Goal: Find specific page/section: Find specific page/section

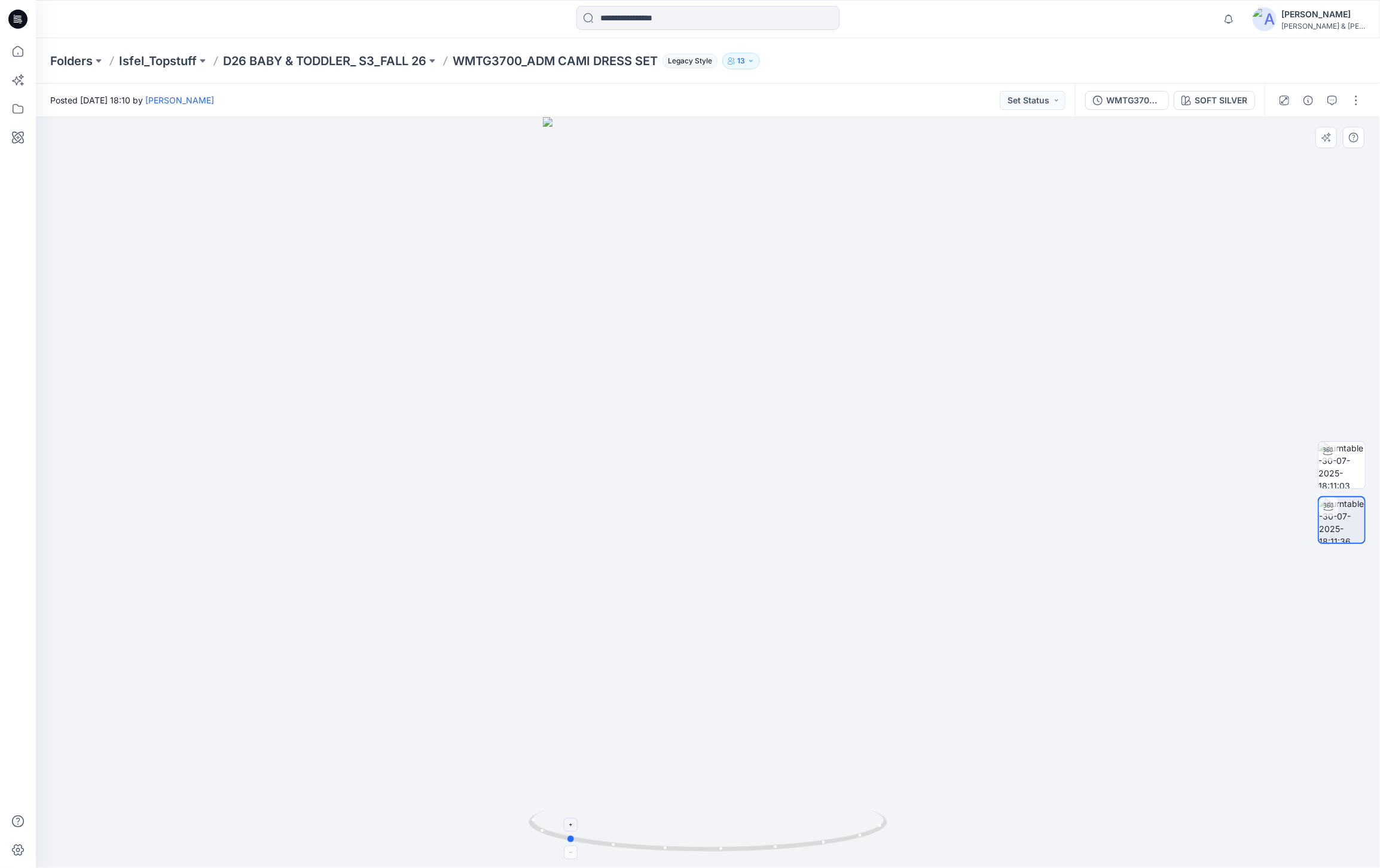
drag, startPoint x: 731, startPoint y: 851, endPoint x: 835, endPoint y: 850, distance: 104.0
click at [835, 850] on icon at bounding box center [709, 832] width 361 height 45
click at [391, 59] on p "D26 BABY & TODDLER_ S3_FALL 26" at bounding box center [325, 61] width 204 height 17
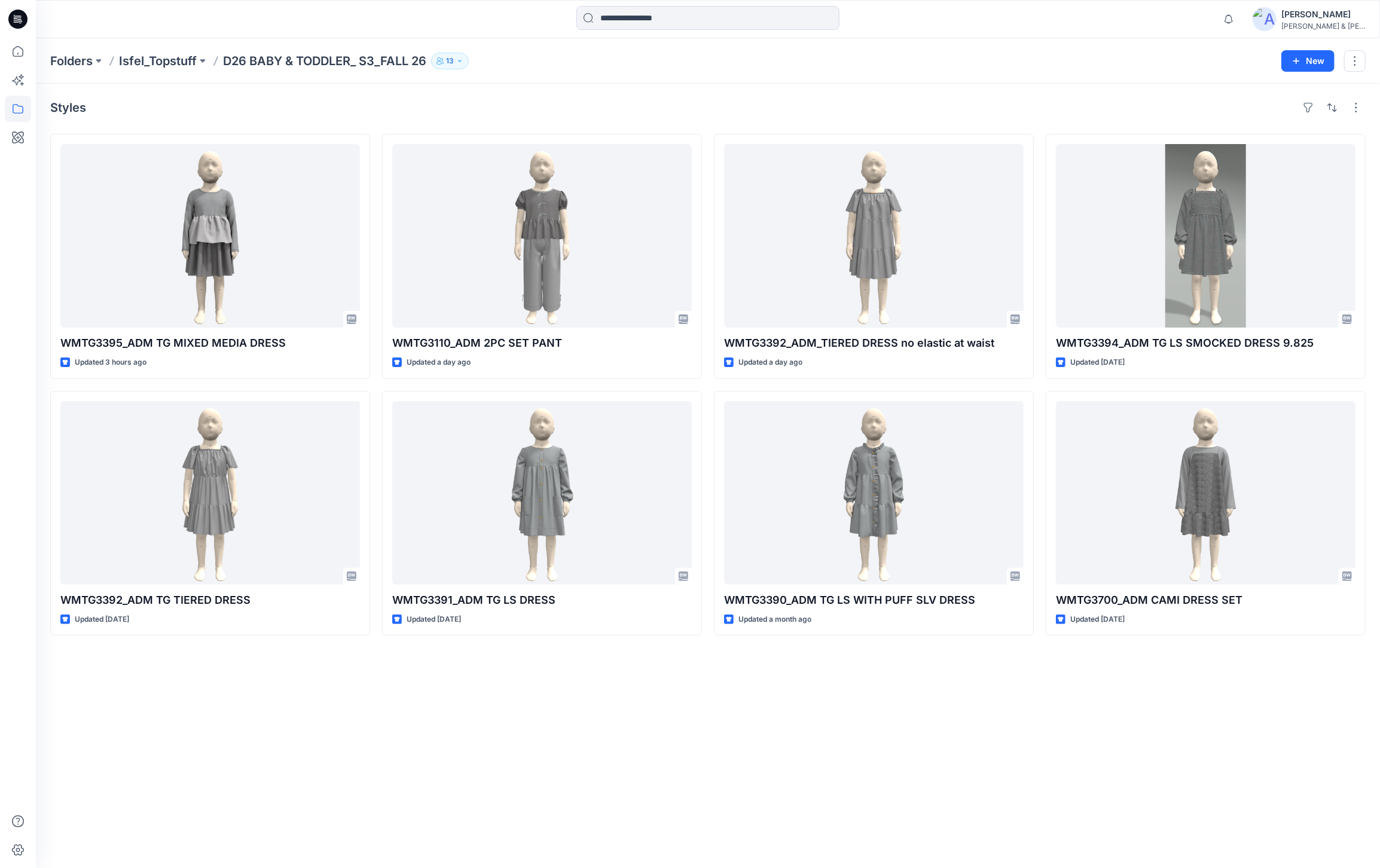
click at [71, 108] on h4 "Styles" at bounding box center [69, 107] width 36 height 15
click at [337, 66] on p "D26 BABY & TODDLER_ S3_FALL 26" at bounding box center [325, 61] width 204 height 17
click at [345, 60] on p "D26 BABY & TODDLER_ S3_FALL 26" at bounding box center [325, 61] width 204 height 17
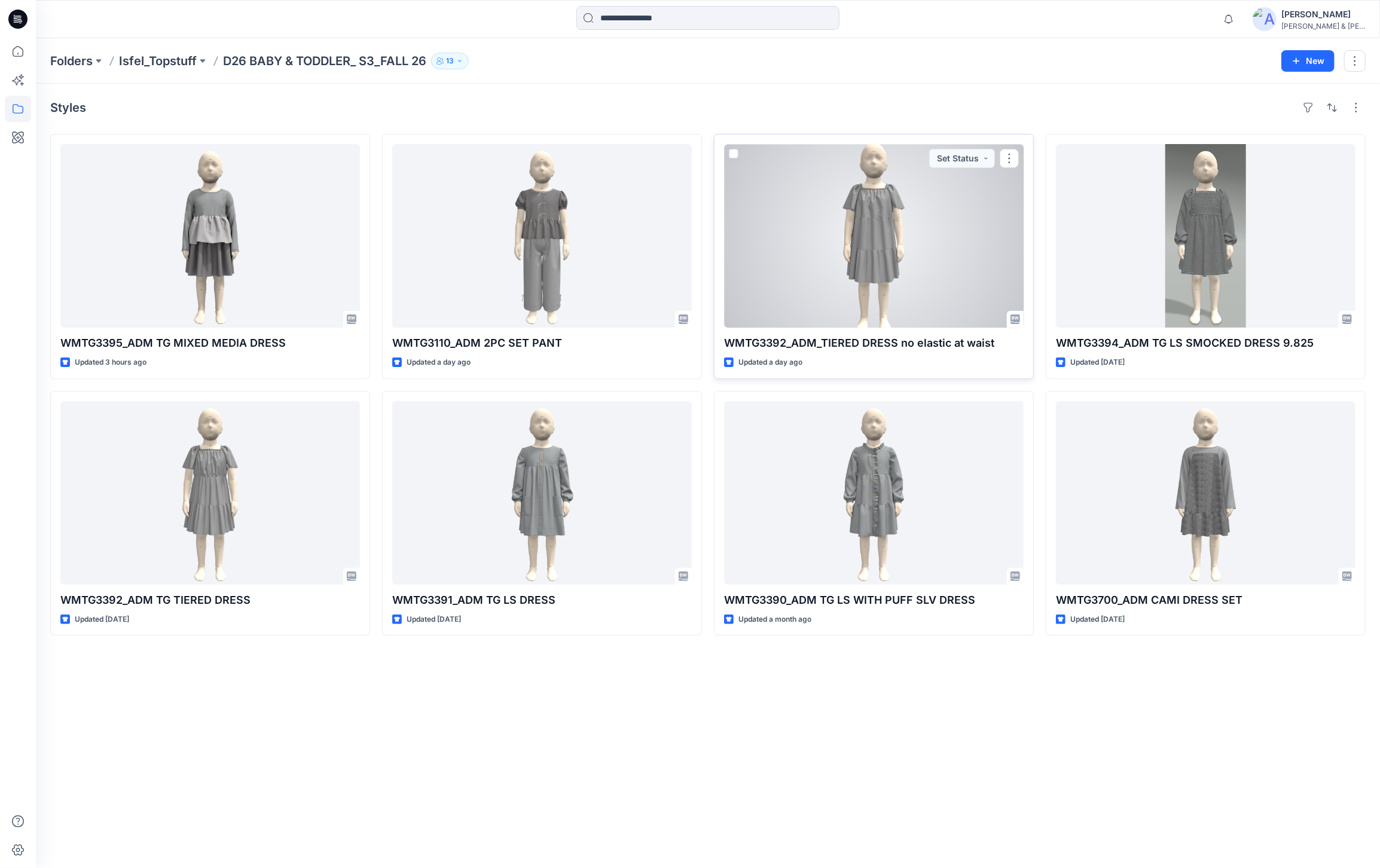
click at [945, 285] on div at bounding box center [874, 235] width 300 height 183
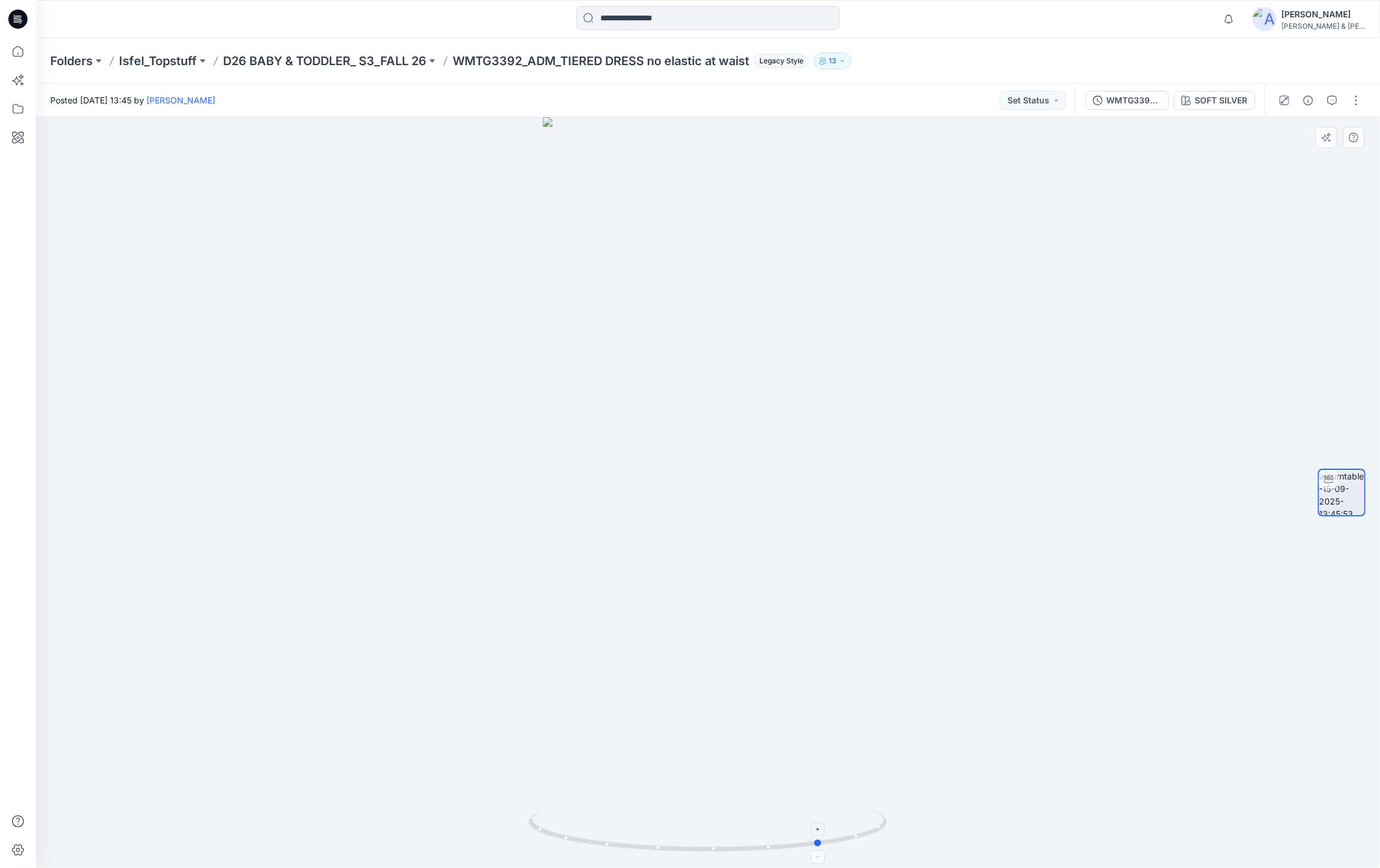
drag, startPoint x: 707, startPoint y: 849, endPoint x: 821, endPoint y: 845, distance: 114.1
click at [821, 845] on circle at bounding box center [819, 842] width 7 height 7
drag, startPoint x: 715, startPoint y: 851, endPoint x: 812, endPoint y: 844, distance: 97.3
click at [812, 844] on icon at bounding box center [709, 832] width 361 height 45
click at [417, 64] on p "D26 BABY & TODDLER_ S3_FALL 26" at bounding box center [325, 61] width 204 height 17
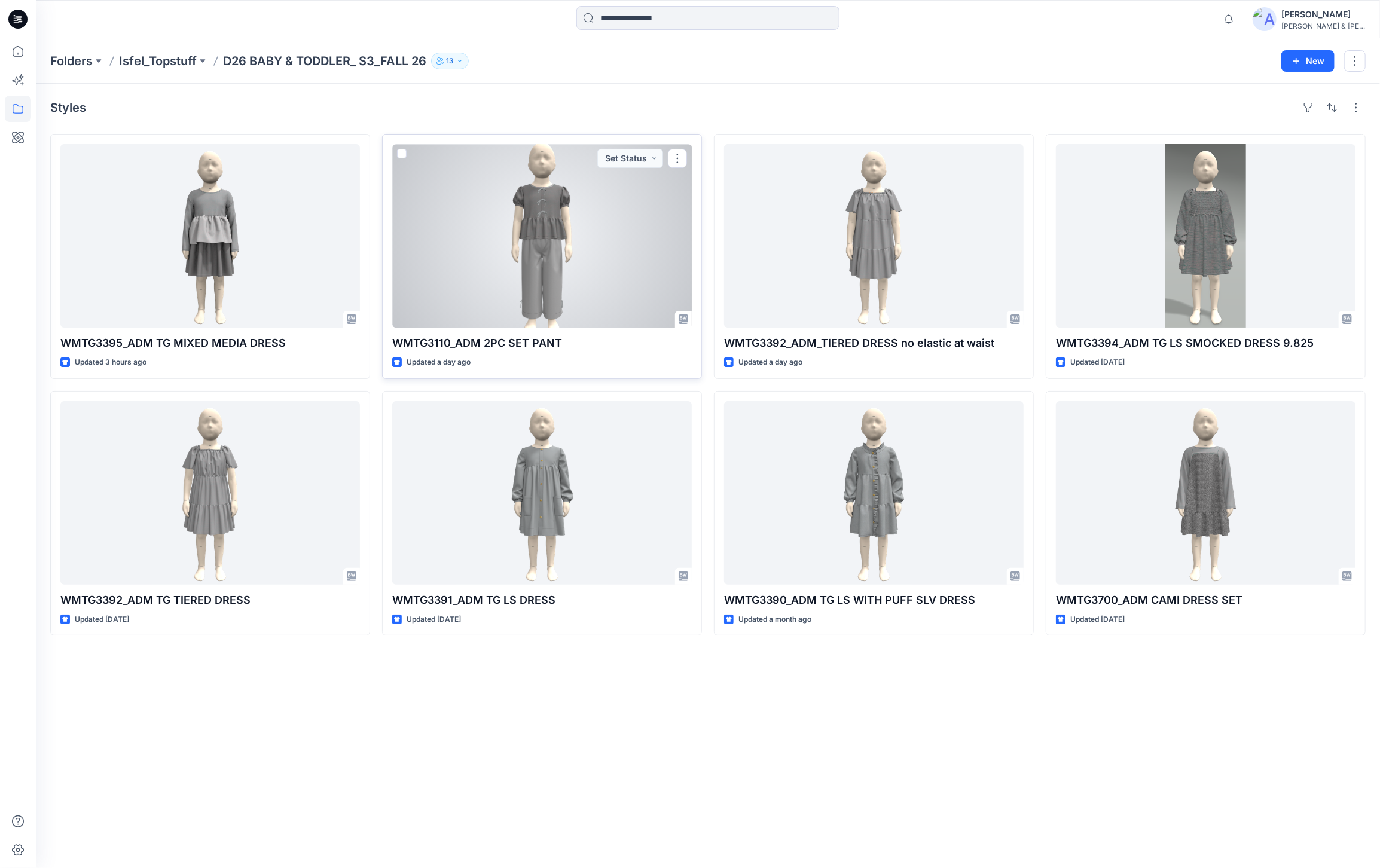
click at [625, 259] on div at bounding box center [541, 235] width 300 height 183
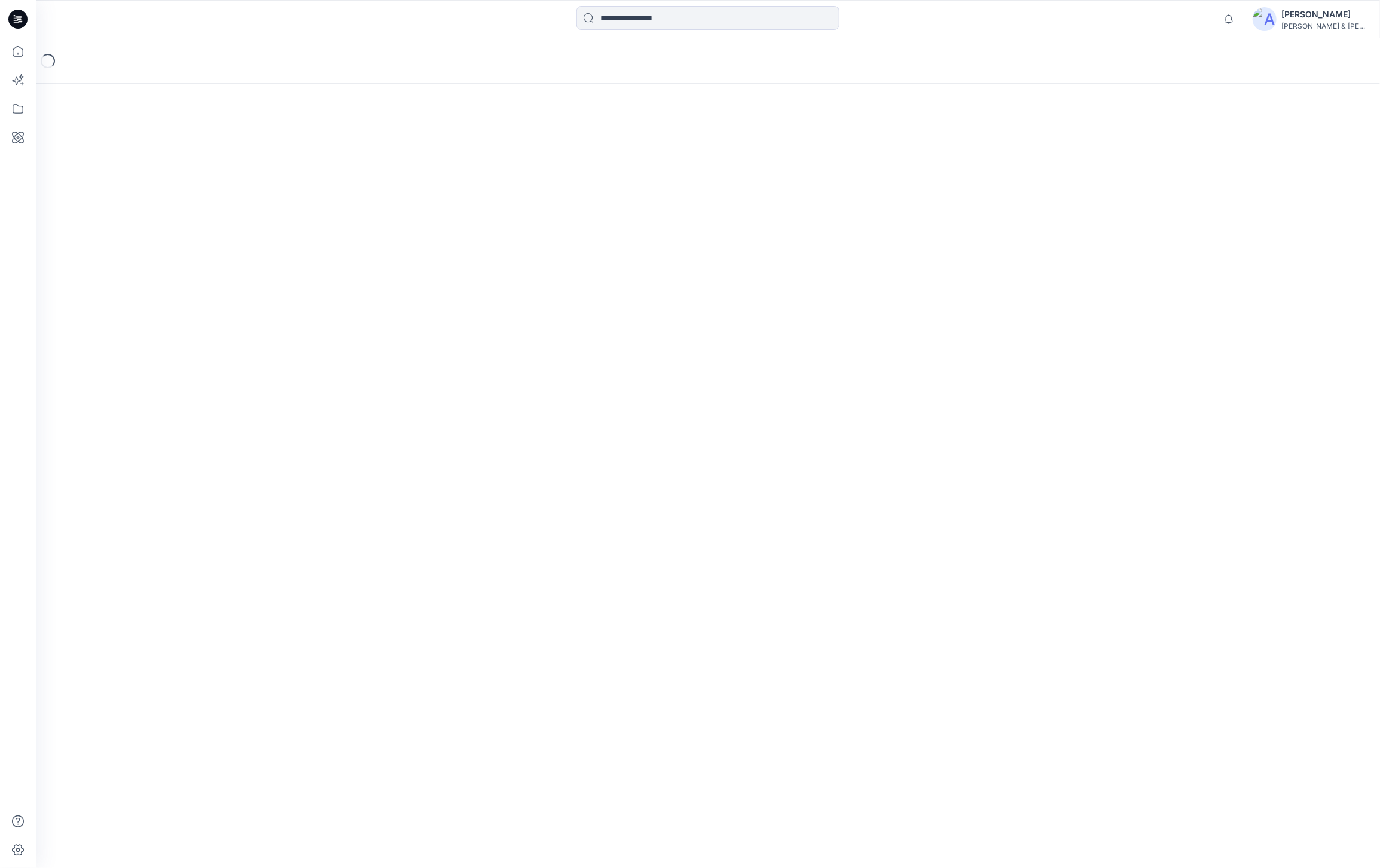
click at [625, 259] on div "Loading..." at bounding box center [708, 453] width 1344 height 829
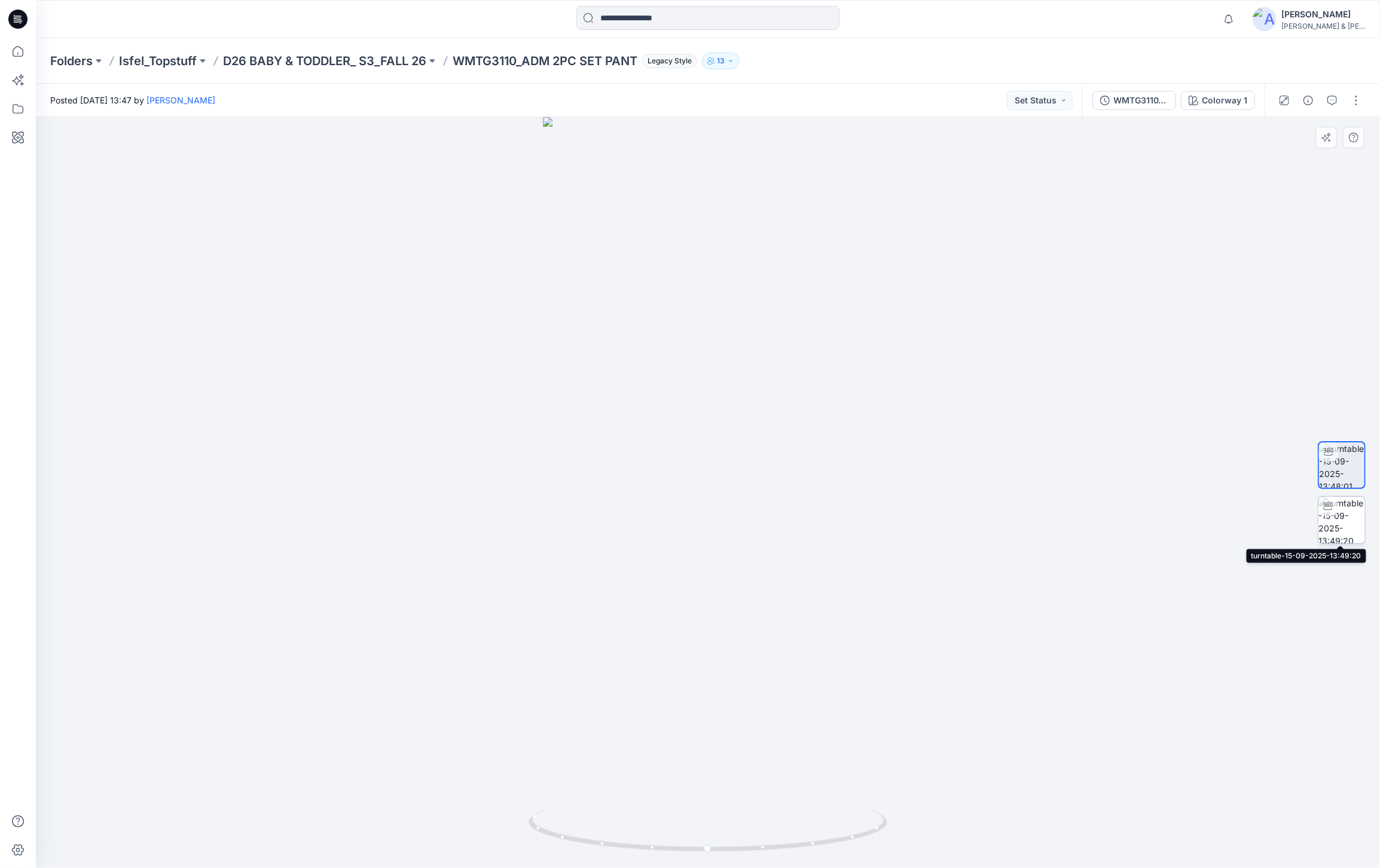
click at [1341, 525] on img at bounding box center [1341, 520] width 46 height 46
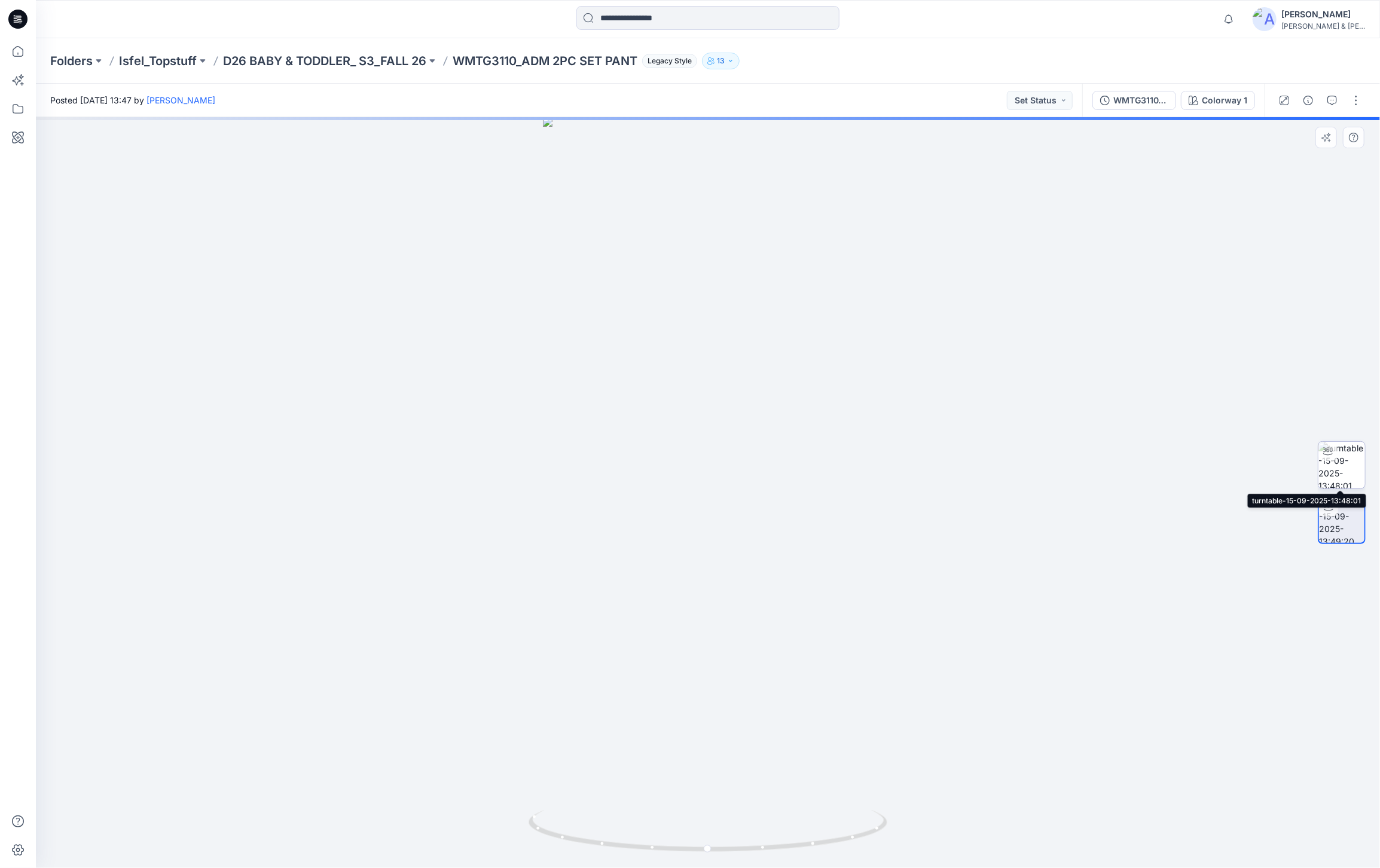
click at [1345, 460] on img at bounding box center [1341, 464] width 46 height 46
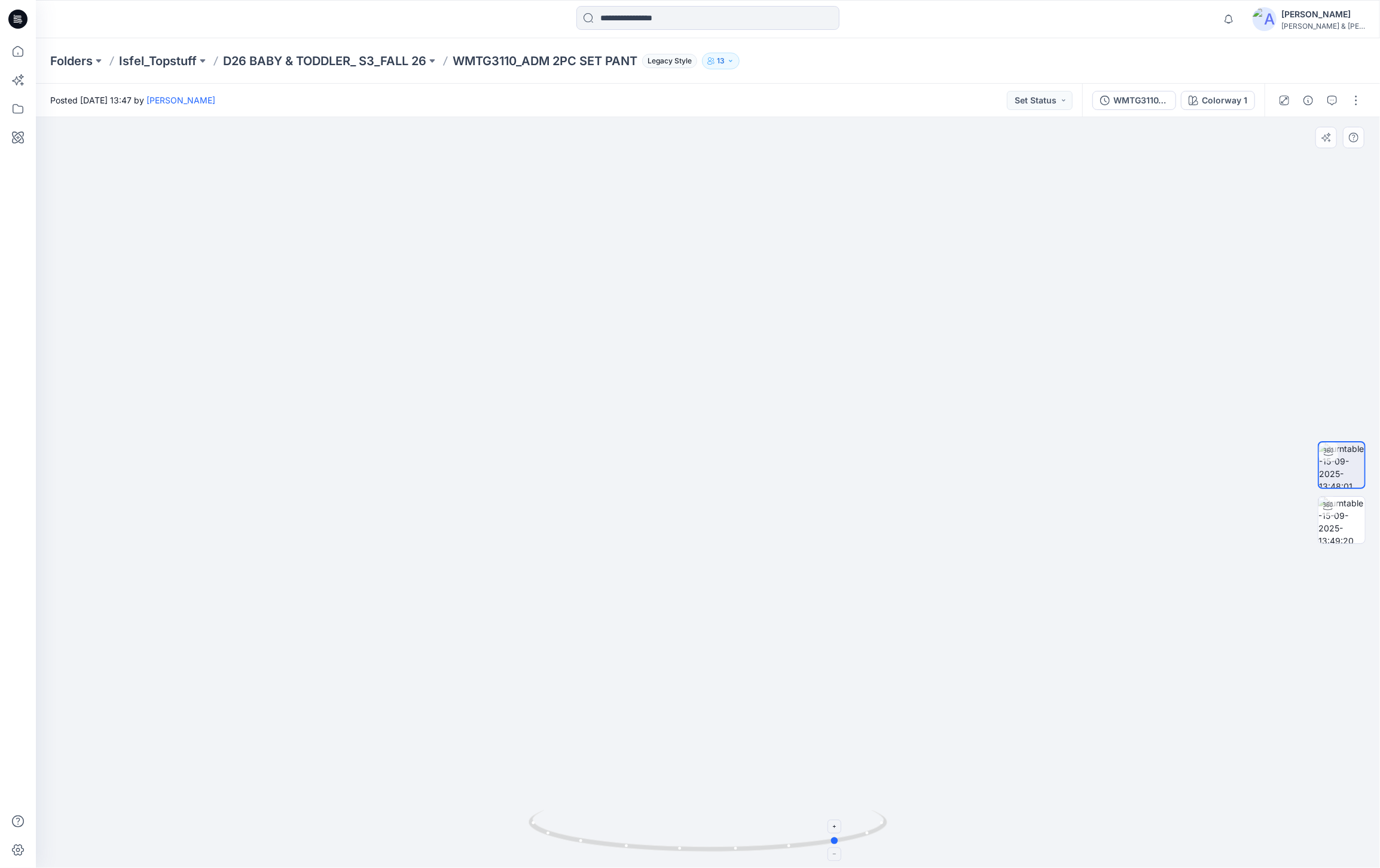
drag, startPoint x: 707, startPoint y: 851, endPoint x: 839, endPoint y: 840, distance: 132.5
click at [839, 840] on circle at bounding box center [836, 840] width 7 height 7
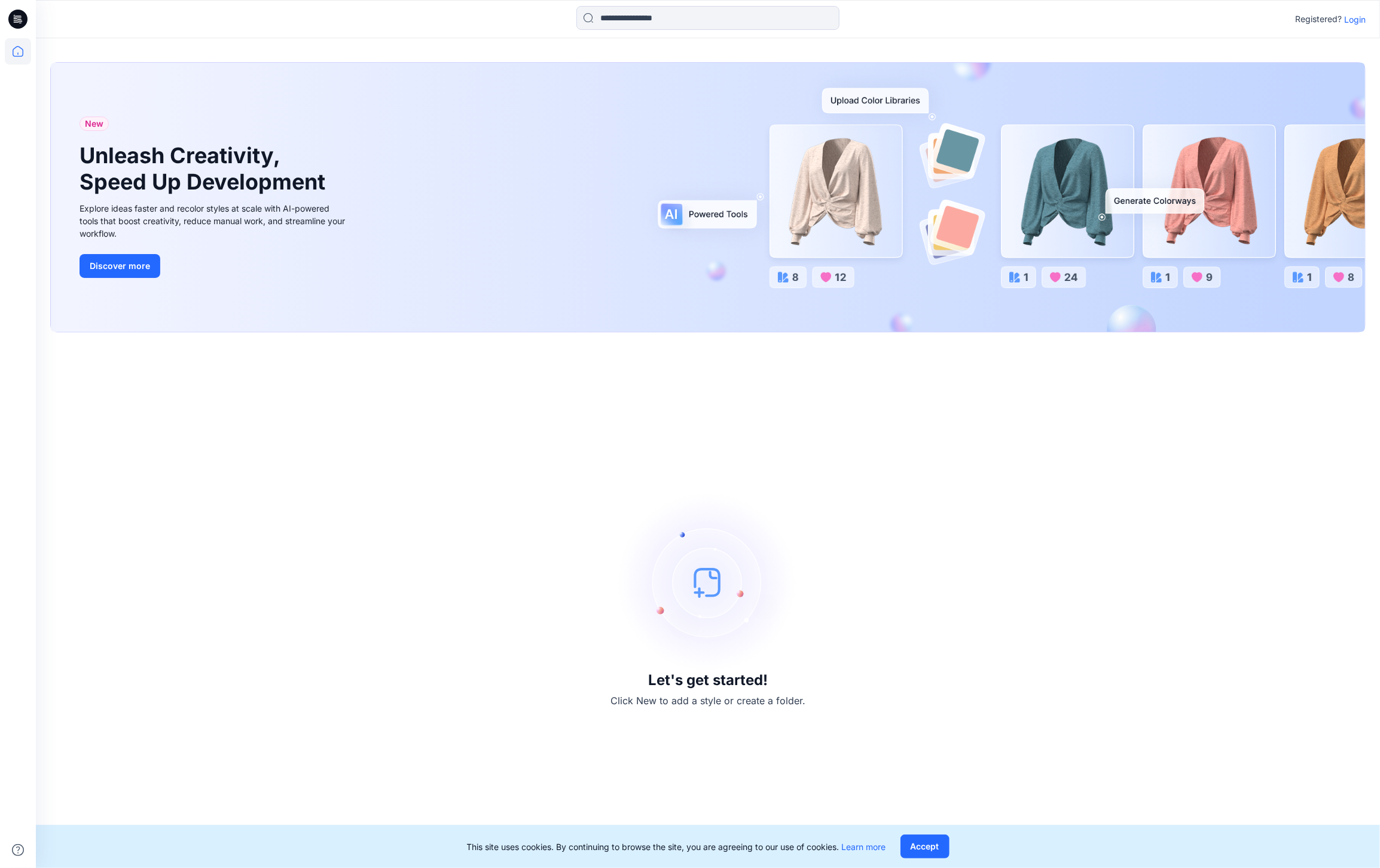
click at [1353, 19] on p "Login" at bounding box center [1354, 19] width 21 height 12
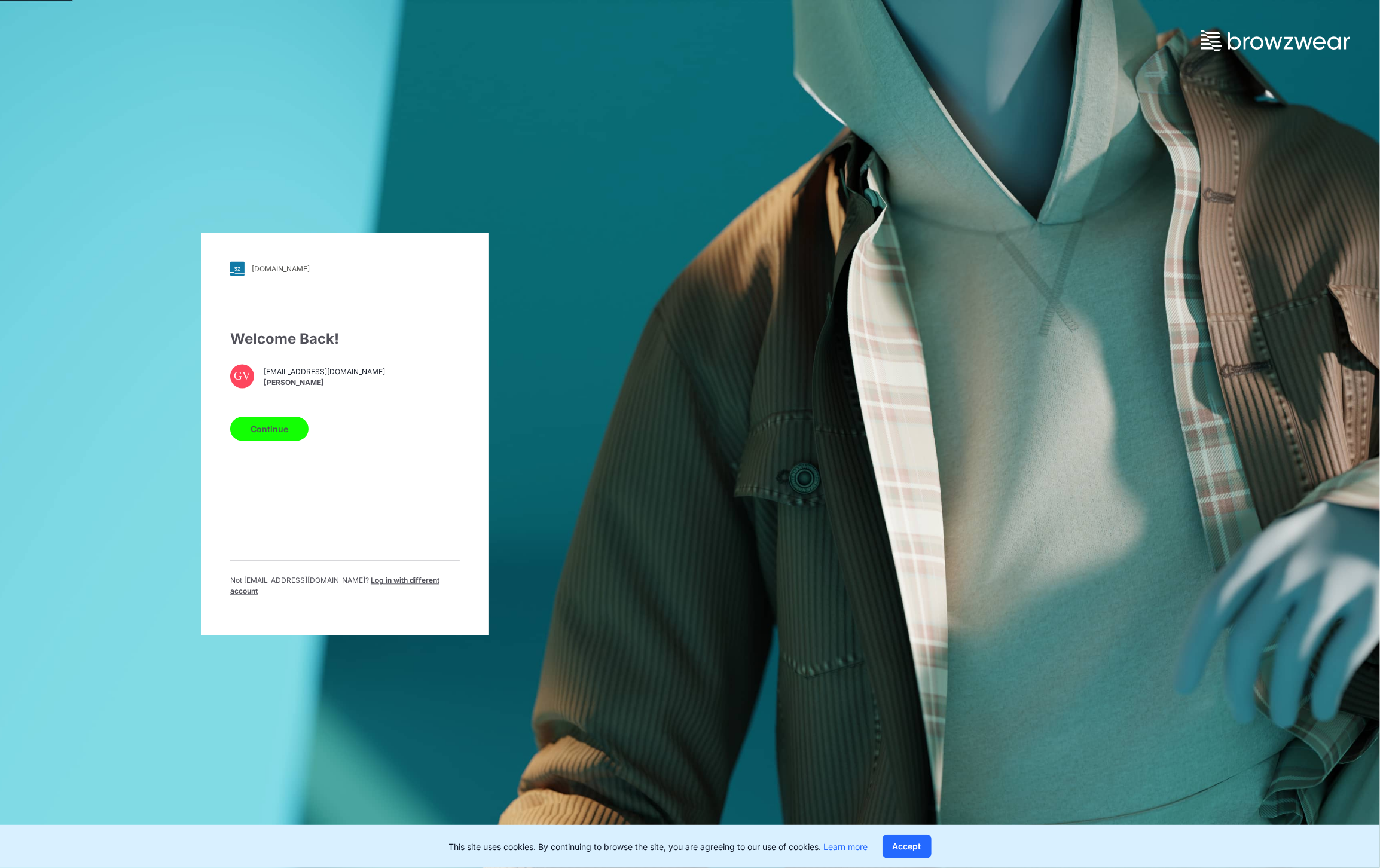
click at [262, 432] on button "Continue" at bounding box center [269, 429] width 78 height 24
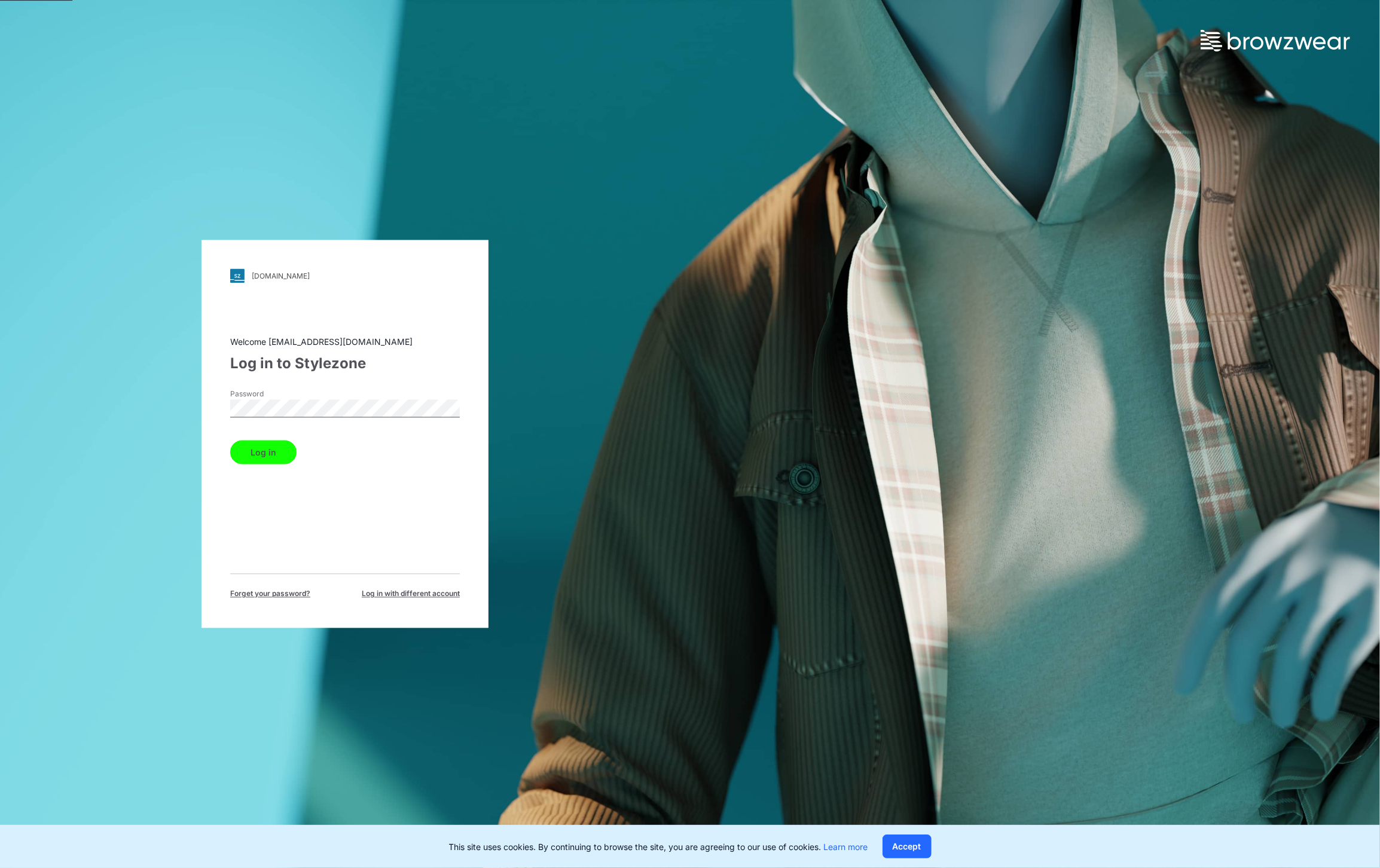
click at [230, 440] on button "Log in" at bounding box center [263, 452] width 66 height 24
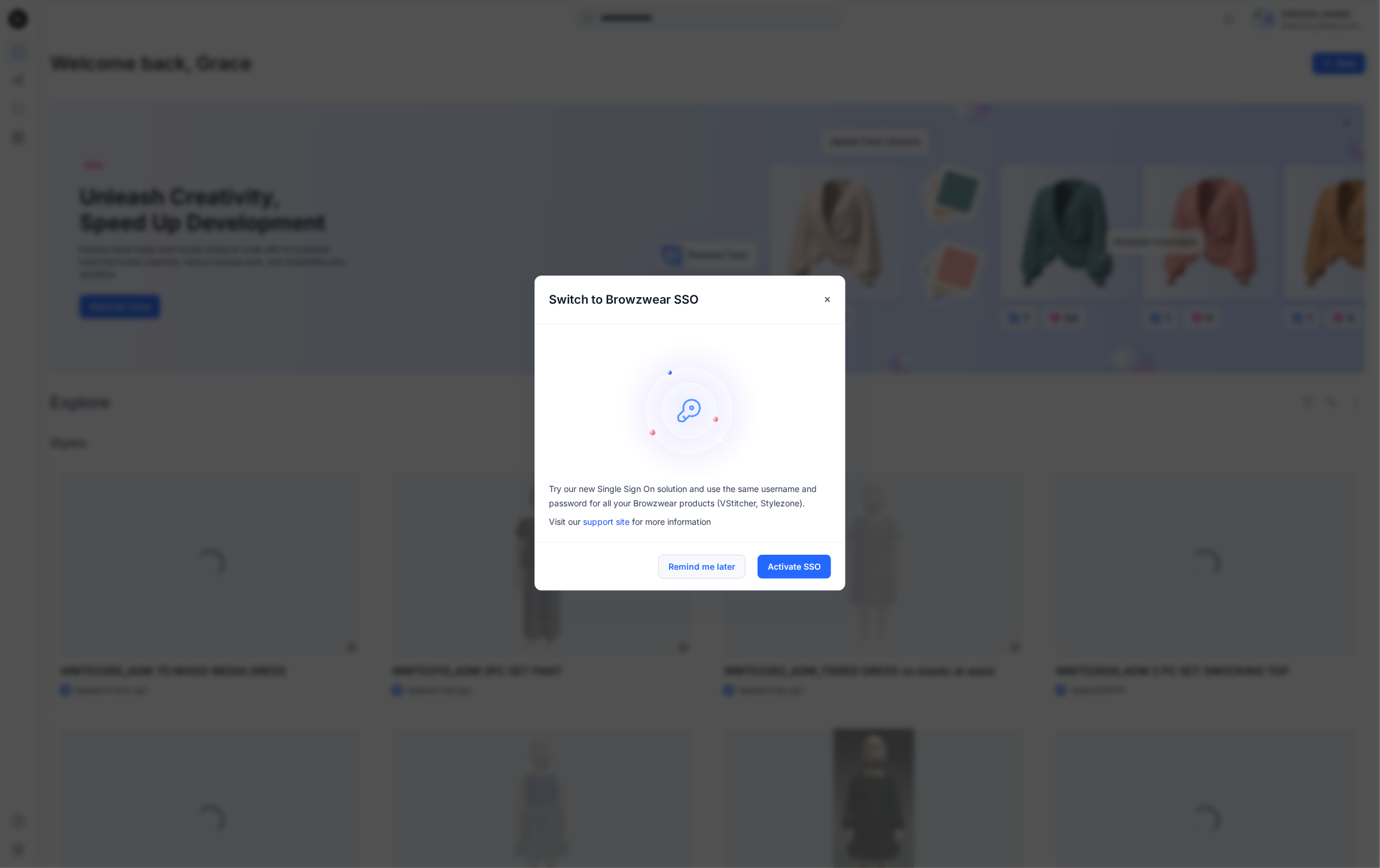
click at [712, 562] on button "Remind me later" at bounding box center [702, 566] width 87 height 24
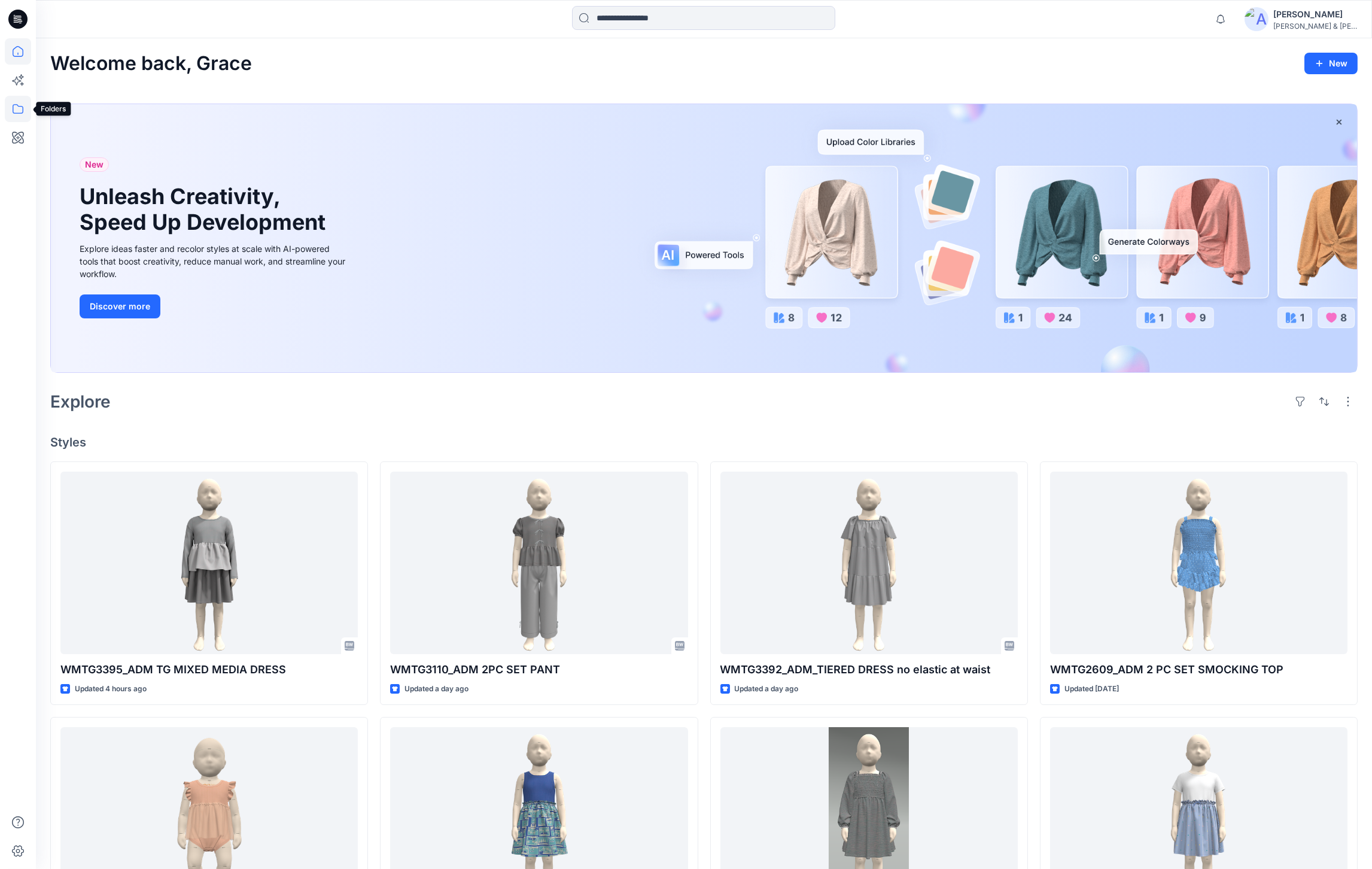
click at [10, 116] on icon at bounding box center [18, 109] width 26 height 26
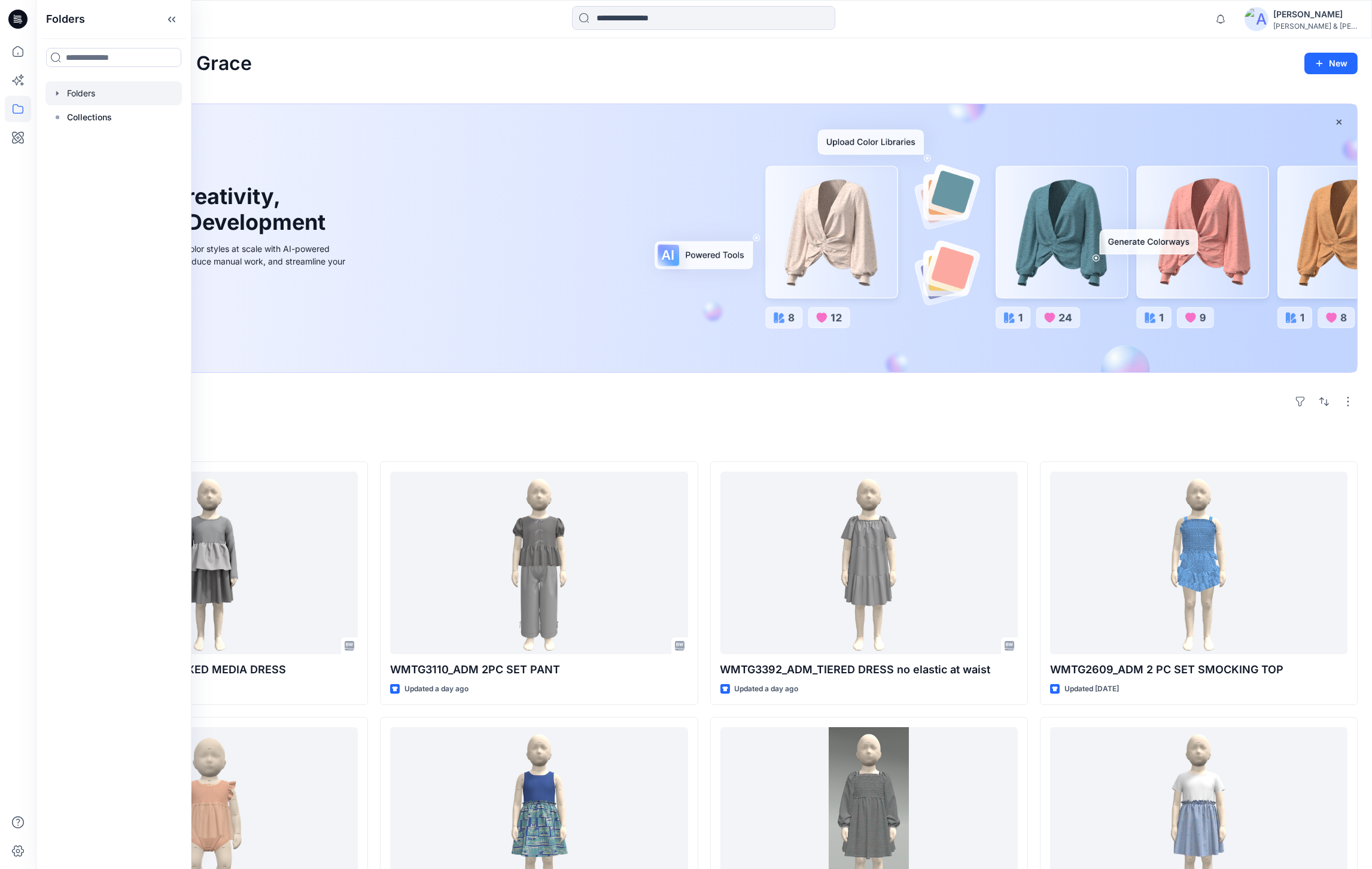
click at [95, 85] on div at bounding box center [114, 93] width 137 height 24
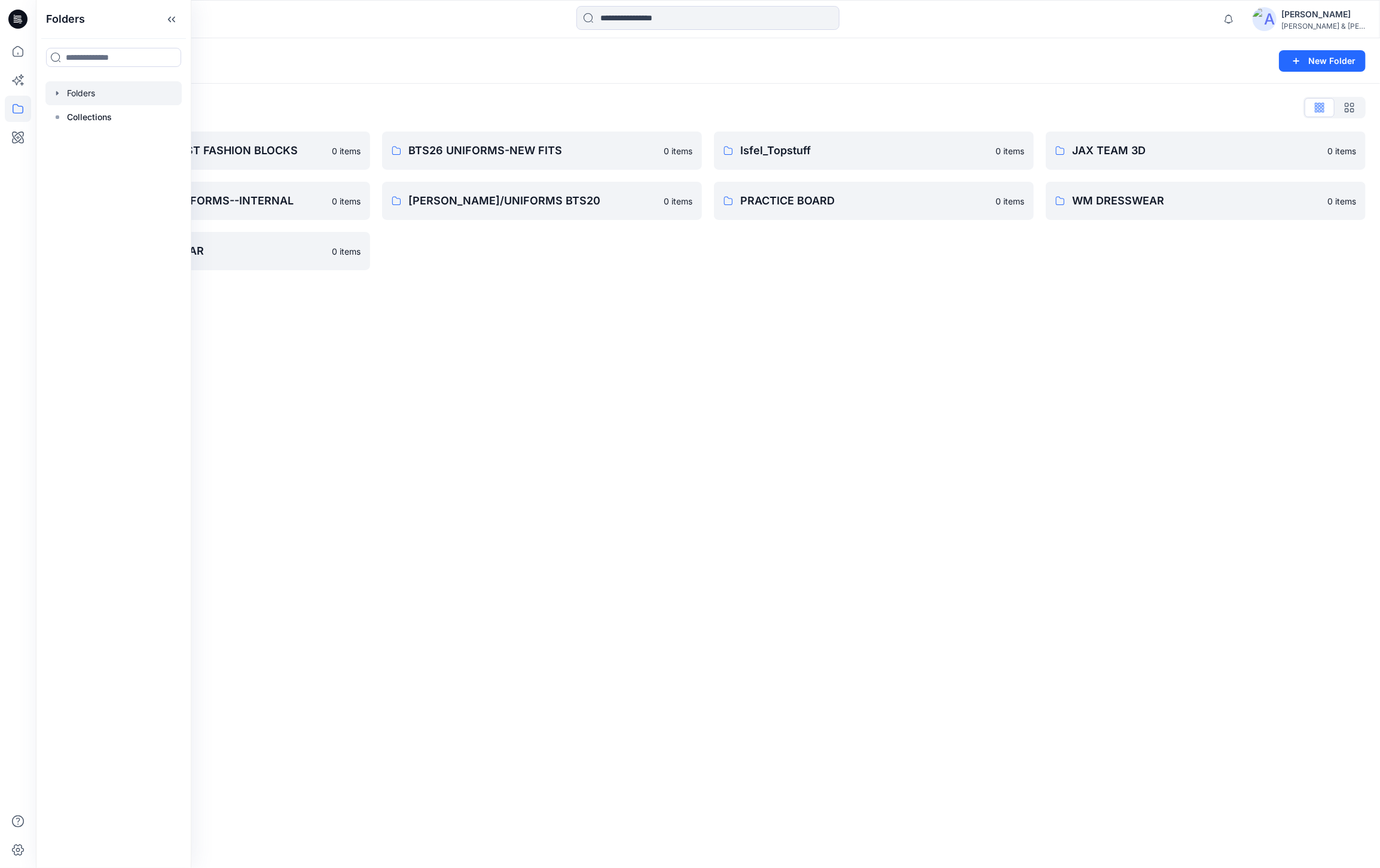
click at [533, 319] on div "Folders New Folder Folders List BABY & TODDLER FAST FASHION BLOCKS 0 items KALI…" at bounding box center [708, 453] width 1344 height 829
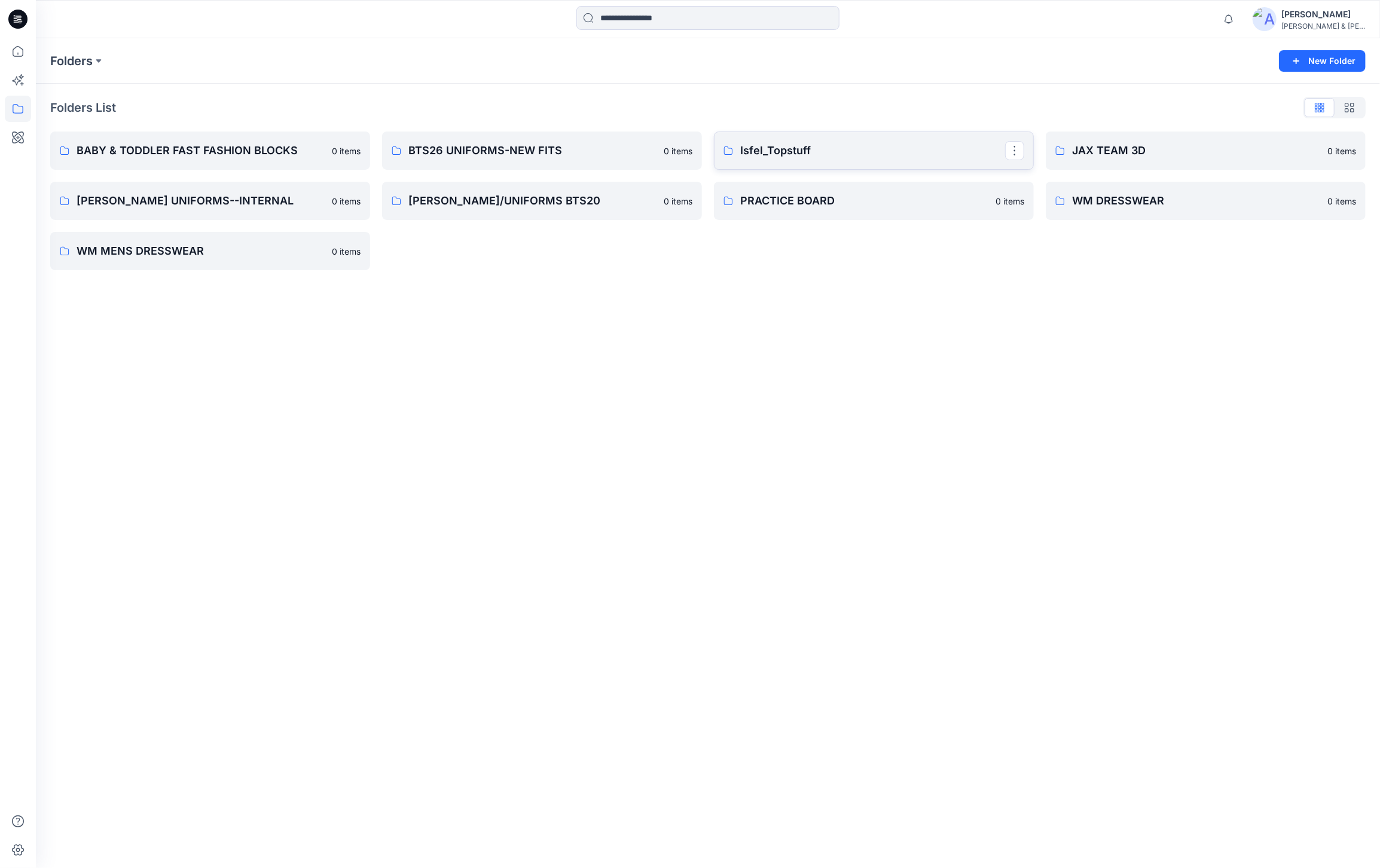
click at [796, 143] on p "Isfel_Topstuff" at bounding box center [872, 150] width 265 height 17
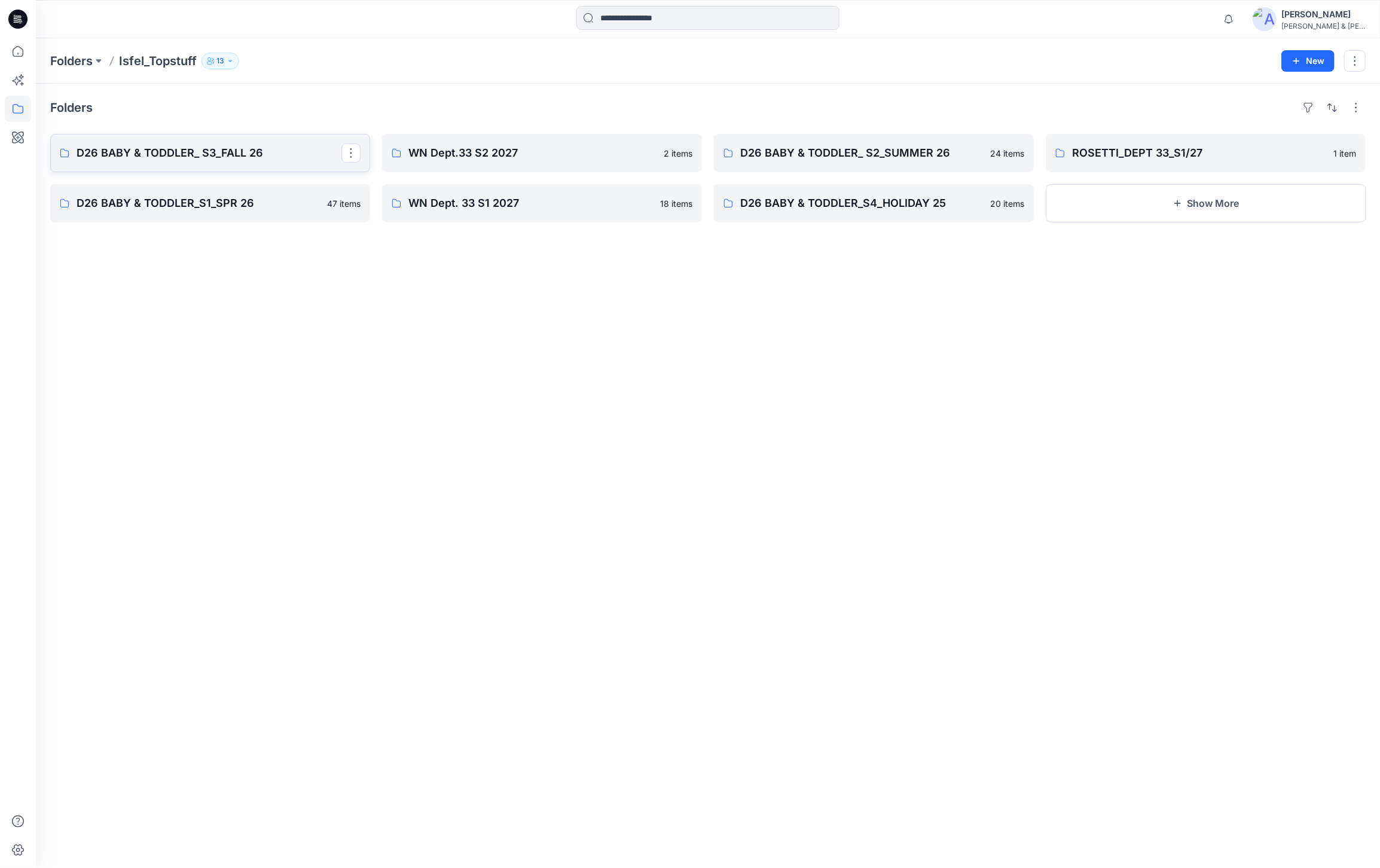
click at [295, 150] on p "D26 BABY & TODDLER_ S3_FALL 26" at bounding box center [209, 153] width 265 height 17
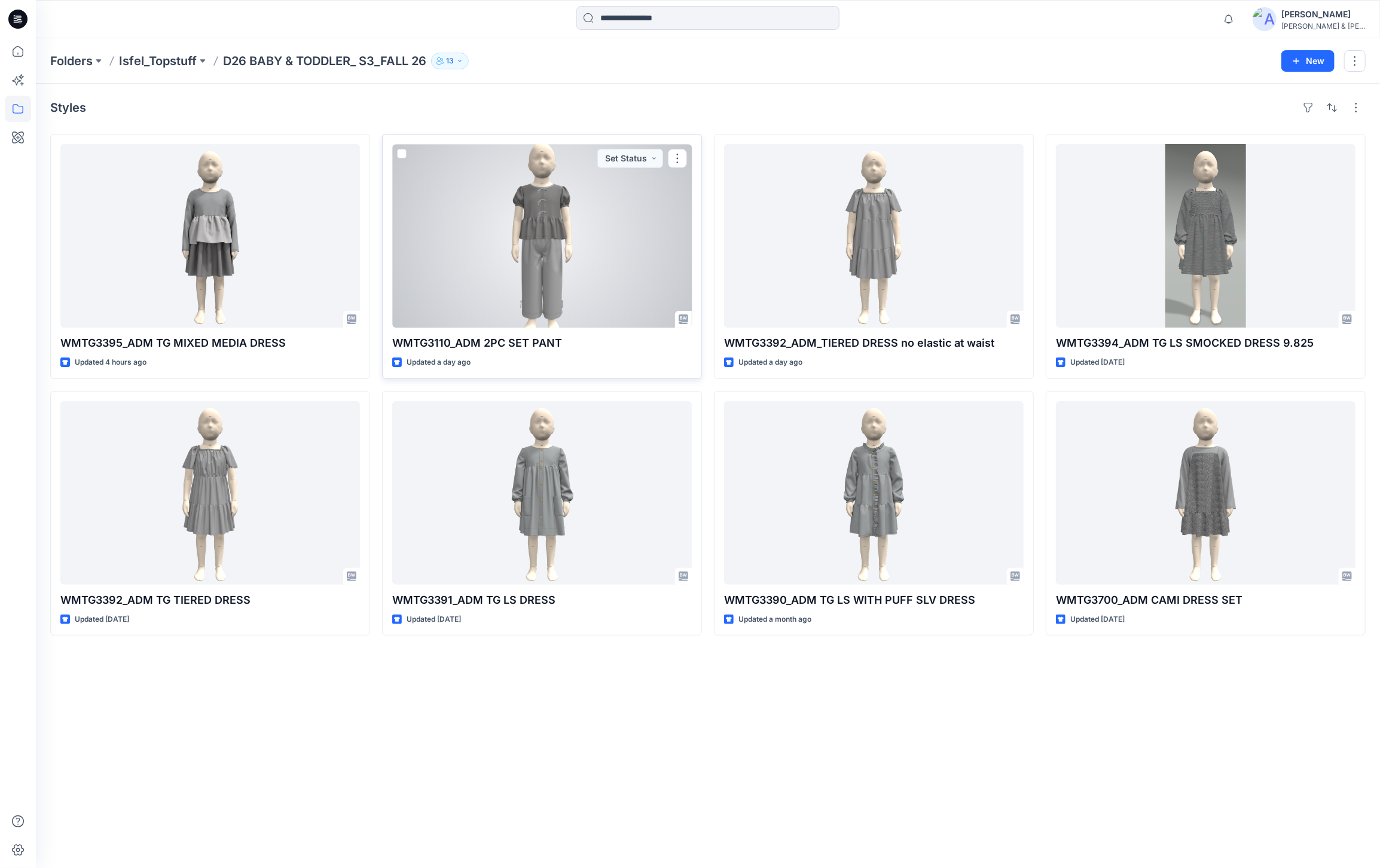
click at [545, 215] on div at bounding box center [541, 235] width 300 height 183
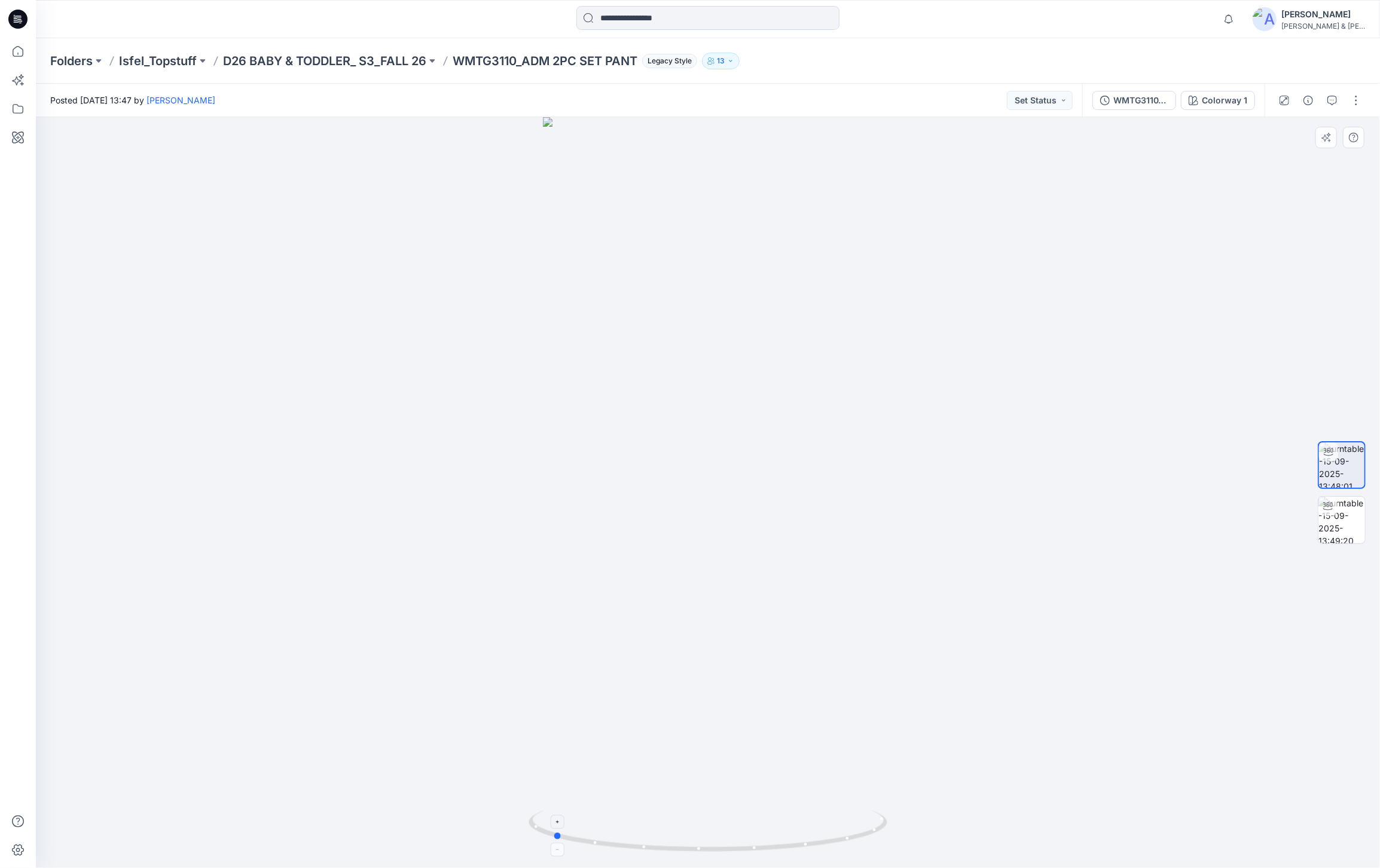
drag, startPoint x: 708, startPoint y: 851, endPoint x: 553, endPoint y: 833, distance: 156.0
click at [553, 833] on icon at bounding box center [709, 832] width 361 height 45
click at [1359, 519] on img at bounding box center [1341, 520] width 46 height 46
drag, startPoint x: 706, startPoint y: 851, endPoint x: 821, endPoint y: 840, distance: 115.5
click at [821, 840] on circle at bounding box center [820, 842] width 7 height 7
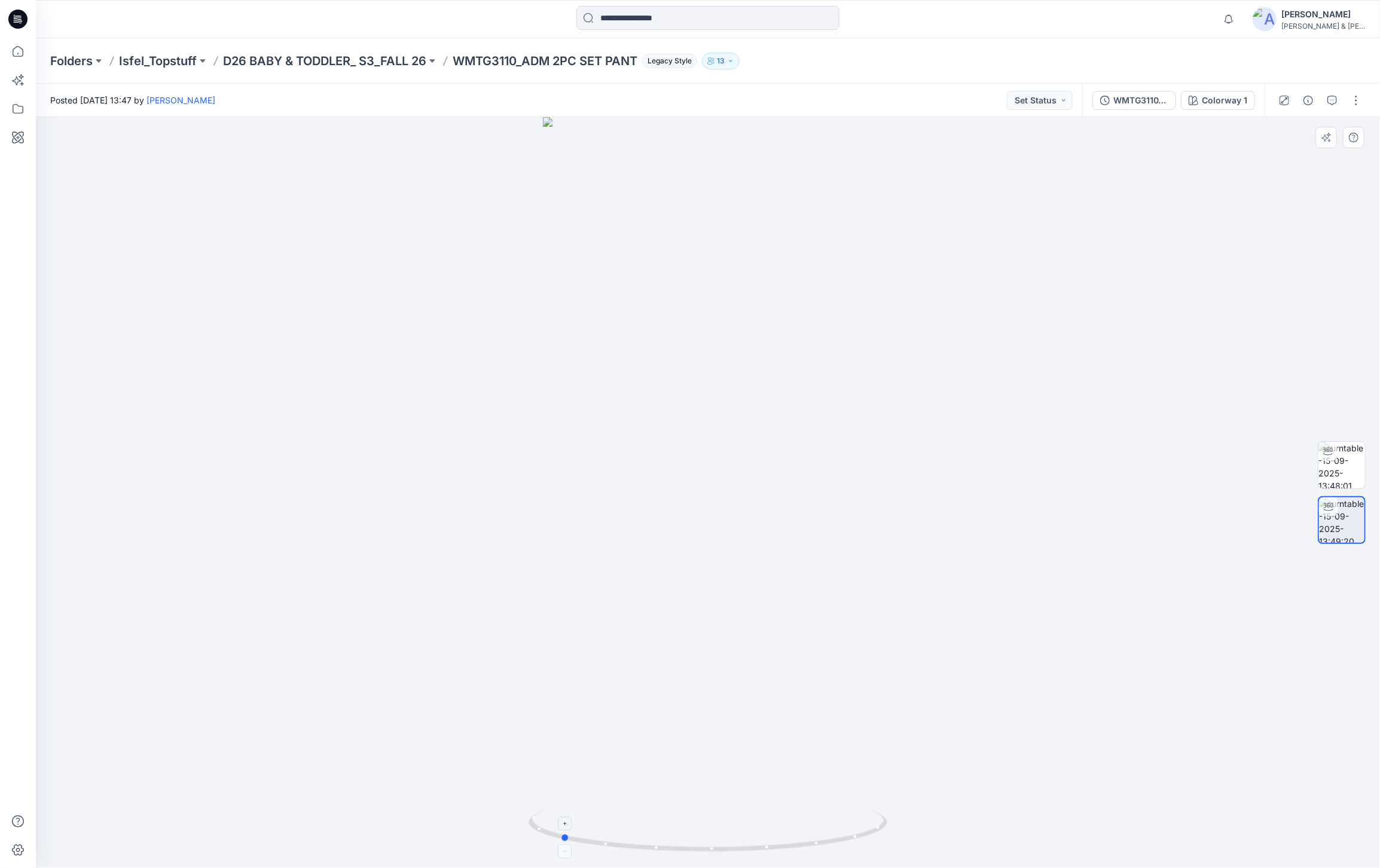
drag, startPoint x: 716, startPoint y: 849, endPoint x: 812, endPoint y: 840, distance: 96.4
click at [393, 53] on p "D26 BABY & TODDLER_ S3_FALL 26" at bounding box center [325, 61] width 204 height 17
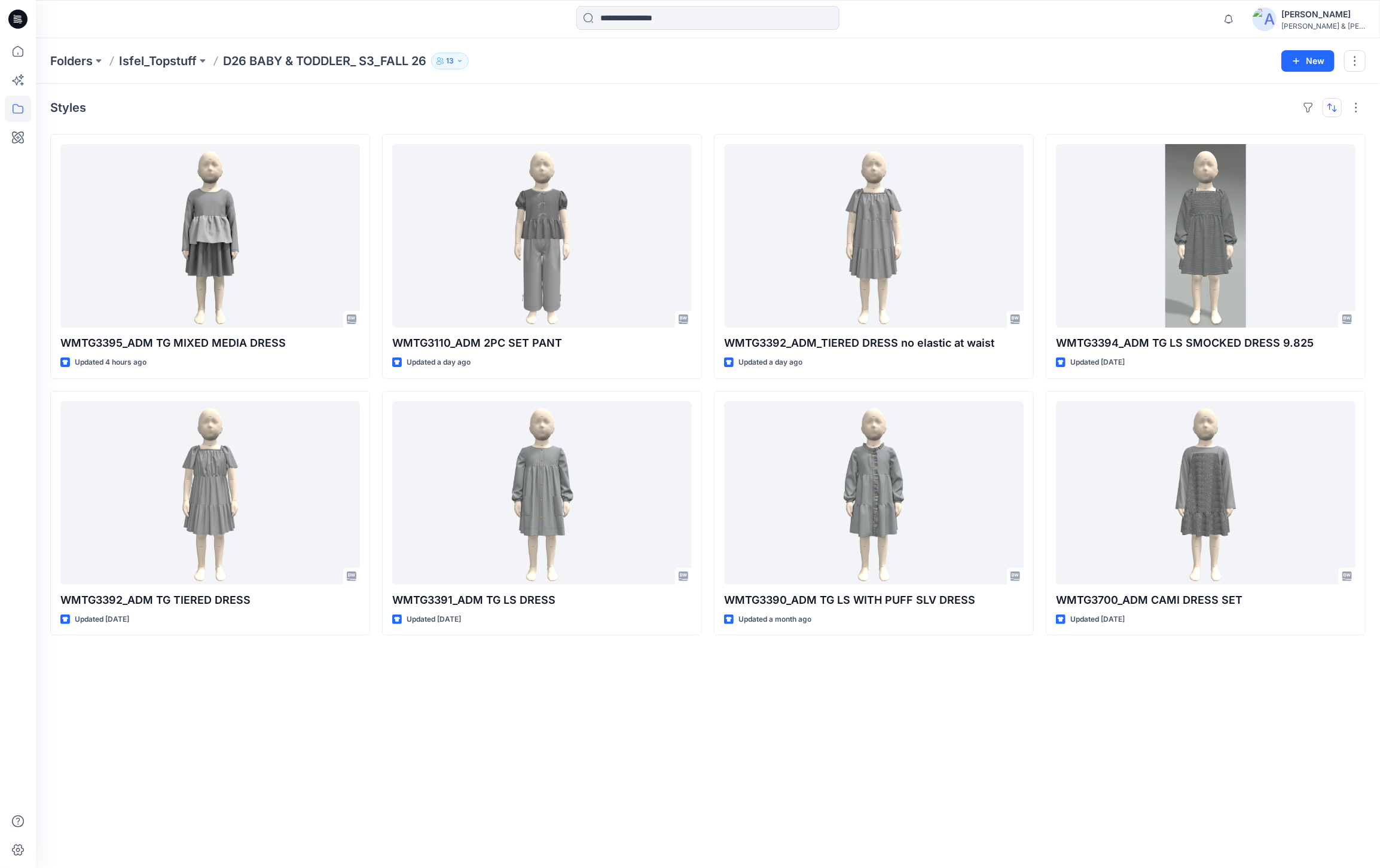
click at [1326, 116] on button "button" at bounding box center [1332, 108] width 19 height 19
click at [1171, 108] on div "Styles Last update A to Z" at bounding box center [708, 108] width 1316 height 19
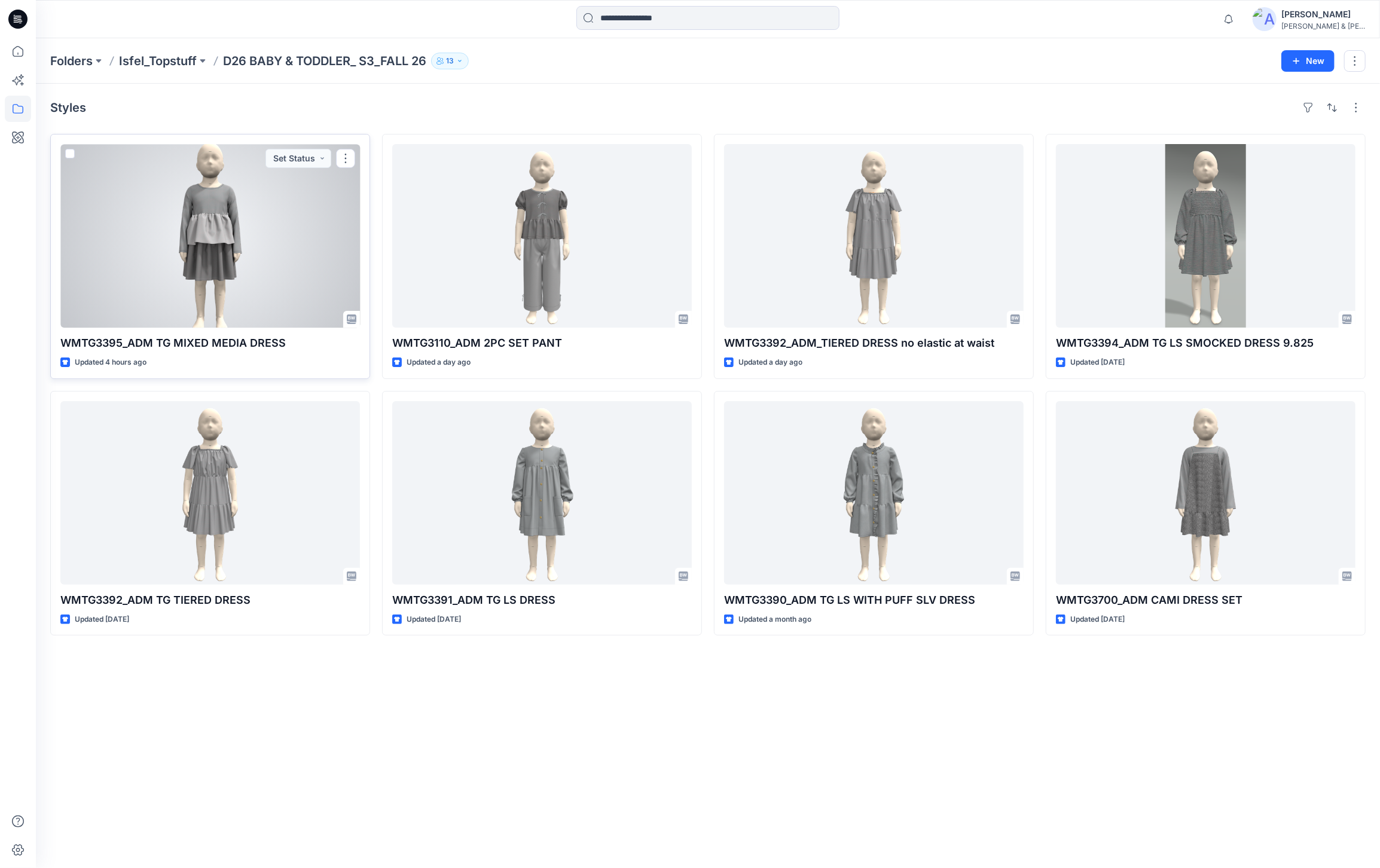
click at [219, 238] on div at bounding box center [210, 235] width 300 height 183
